Goal: Information Seeking & Learning: Get advice/opinions

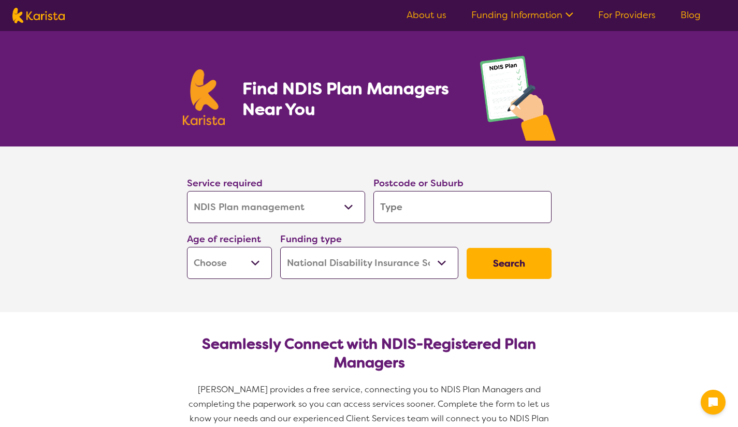
select select "NDIS Plan management"
select select "NDIS"
select select "NDIS Plan management"
select select "NDIS"
select select "NDIS Plan management"
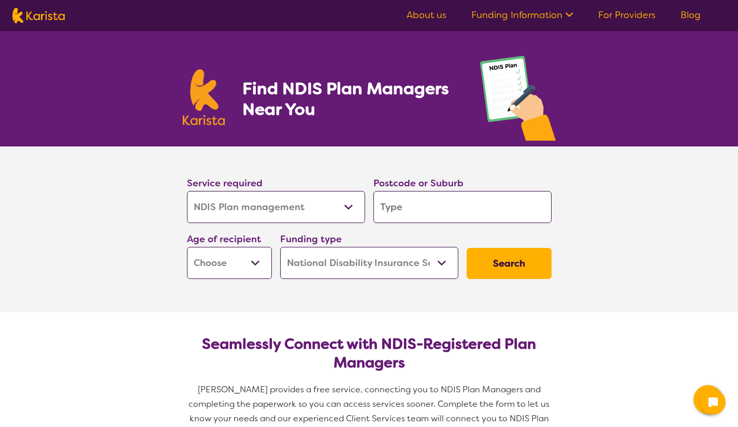
select select "NDIS"
select select "NDIS Plan management"
select select "NDIS"
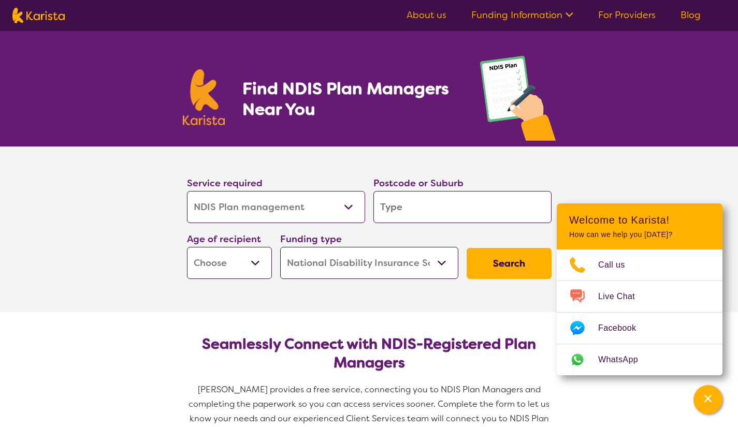
click at [421, 207] on input "search" at bounding box center [463, 207] width 178 height 32
type input "W"
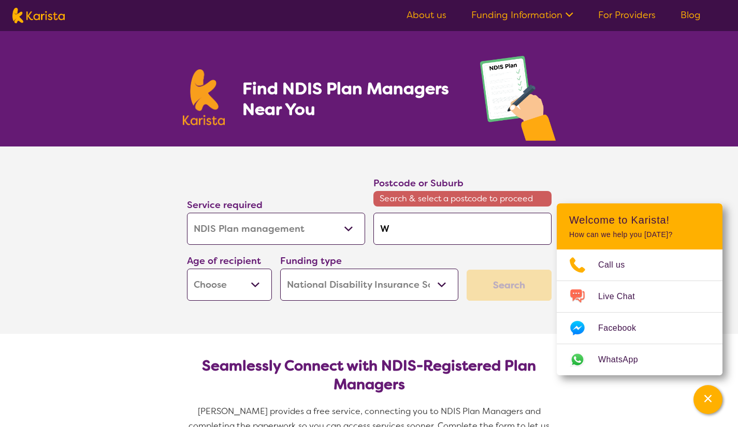
type input "Wh"
type input "Whi"
type input "Whit"
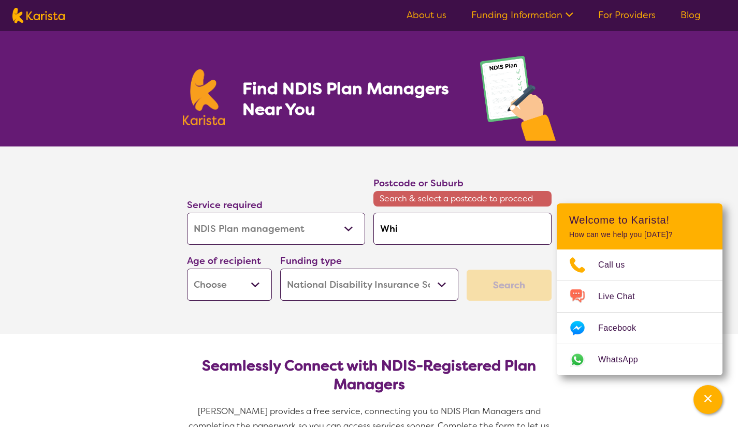
type input "Whit"
type input "White"
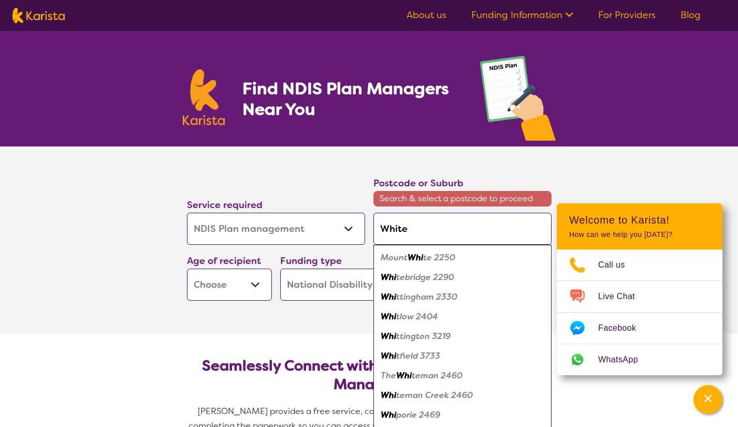
type input "White R"
type input "White Ro"
type input "White Roc"
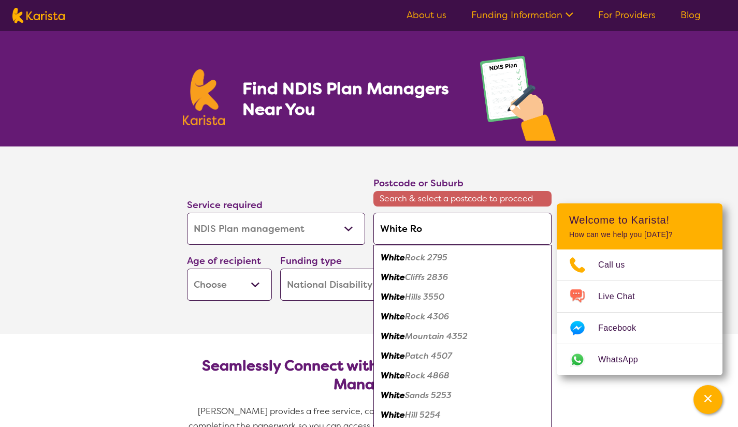
type input "White Roc"
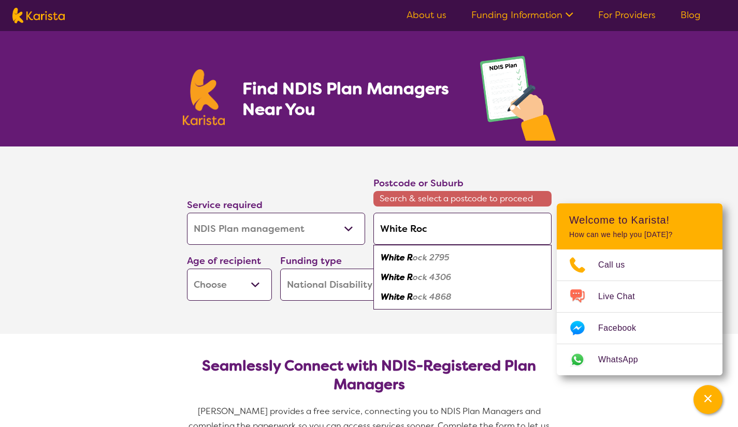
type input "White Rock"
click at [441, 275] on em "4306" at bounding box center [438, 277] width 22 height 11
type input "4306"
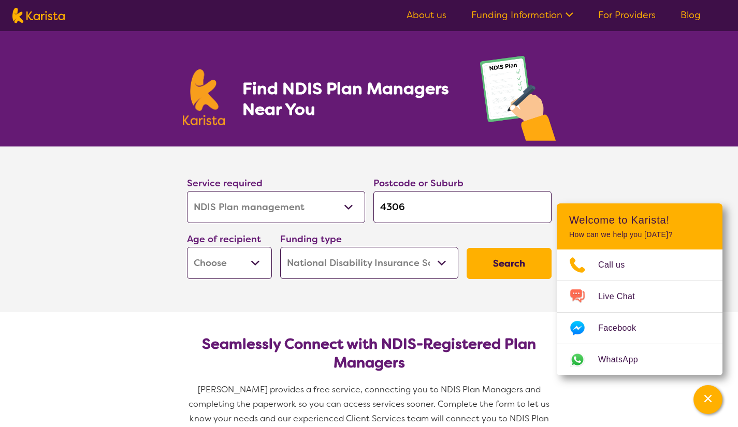
click at [223, 272] on select "Early Childhood - 0 to 9 Child - 10 to 11 Adolescent - 12 to 17 Adult - 18 to 6…" at bounding box center [229, 263] width 85 height 32
select select "EC"
click at [187, 247] on select "Early Childhood - 0 to 9 Child - 10 to 11 Adolescent - 12 to 17 Adult - 18 to 6…" at bounding box center [229, 263] width 85 height 32
select select "EC"
click at [383, 263] on select "Home Care Package (HCP) National Disability Insurance Scheme (NDIS) I don't know" at bounding box center [369, 263] width 178 height 32
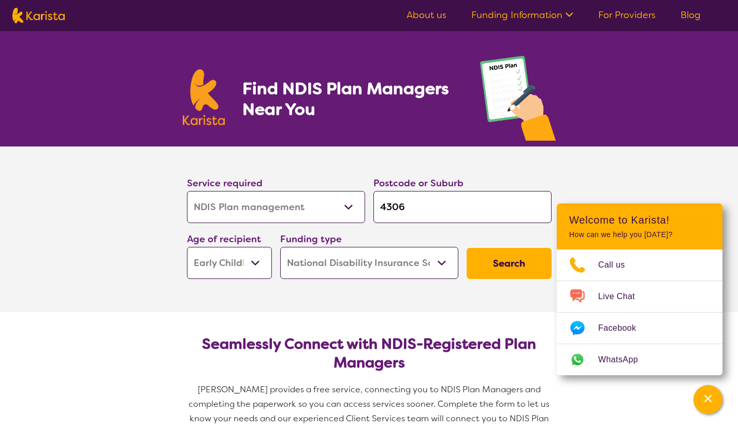
click at [516, 257] on button "Search" at bounding box center [509, 263] width 85 height 31
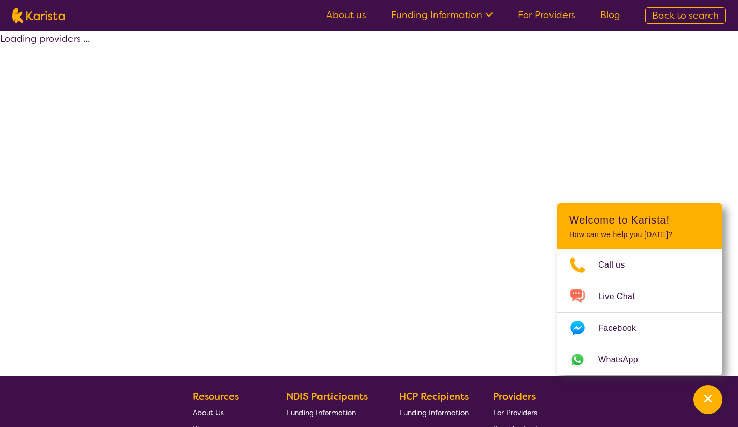
select select "by_score"
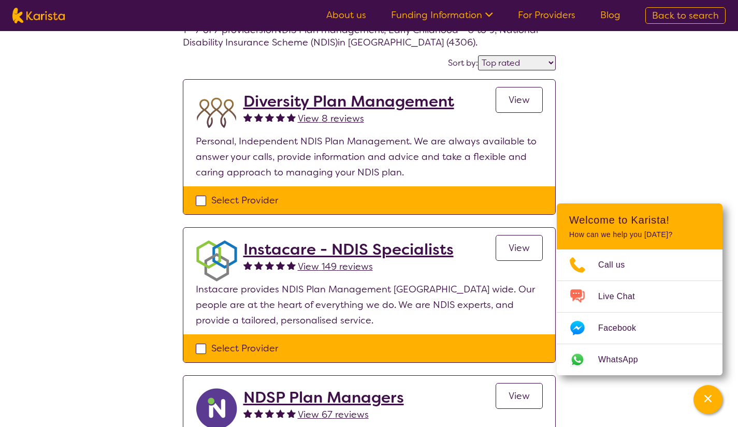
scroll to position [104, 0]
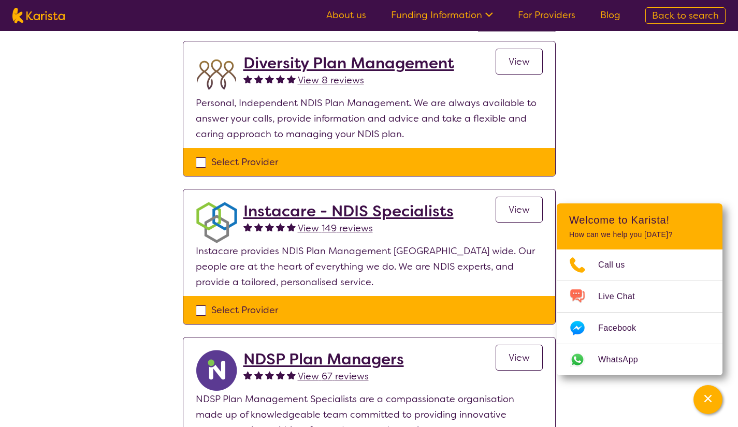
click at [701, 396] on div "Channel Menu" at bounding box center [708, 400] width 21 height 23
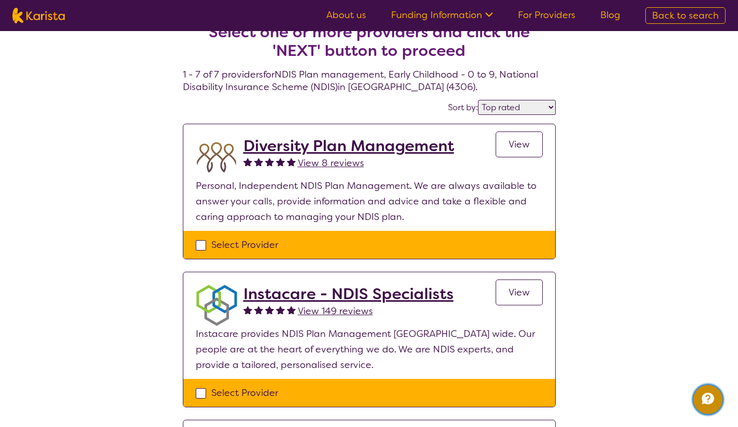
scroll to position [0, 0]
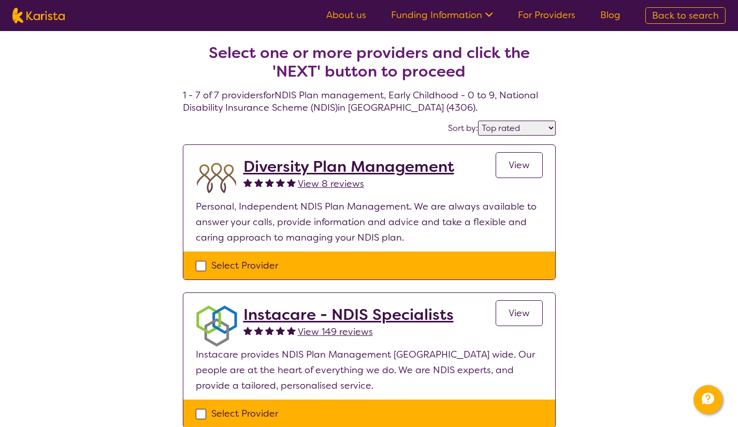
click at [336, 336] on span "View 149 reviews" at bounding box center [335, 332] width 75 height 12
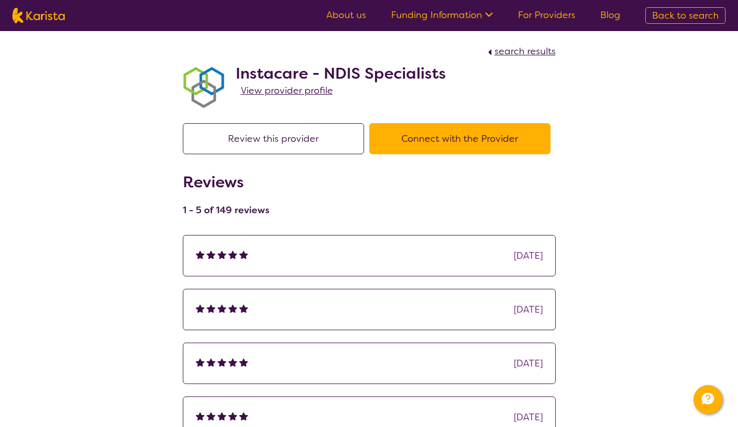
click at [309, 91] on span "View provider profile" at bounding box center [287, 90] width 92 height 12
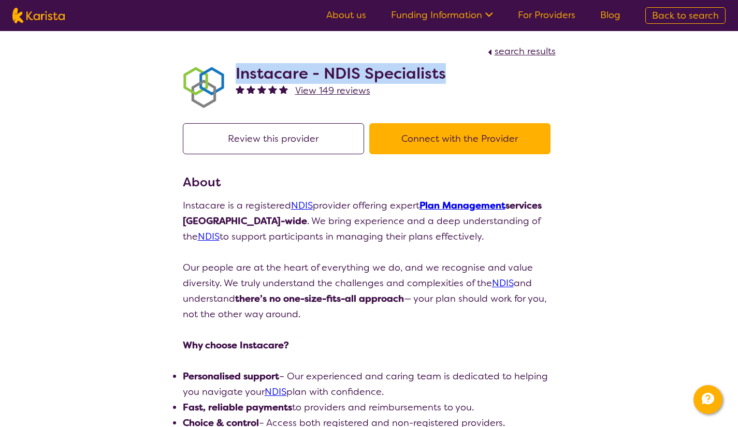
drag, startPoint x: 236, startPoint y: 74, endPoint x: 445, endPoint y: 66, distance: 209.0
click at [445, 66] on div "Instacare - NDIS Specialists View 149 reviews" at bounding box center [369, 85] width 373 height 52
copy h2 "Instacare - NDIS Specialists"
